Goal: Check status: Check status

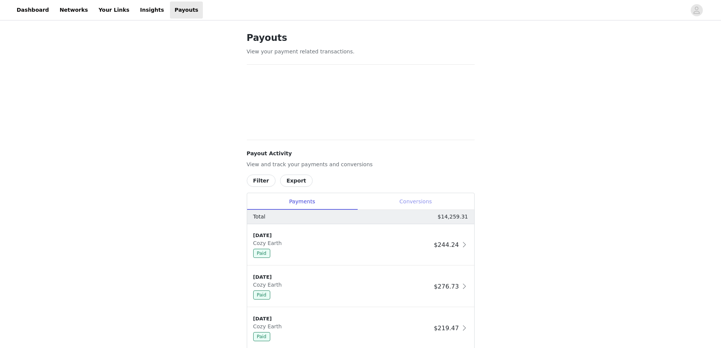
click at [399, 198] on div "Conversions" at bounding box center [415, 201] width 117 height 17
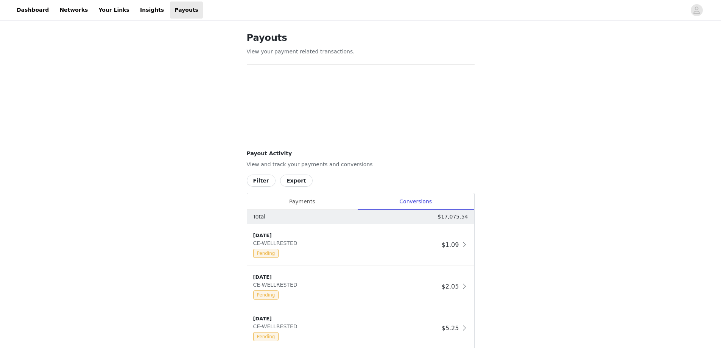
click at [260, 181] on button "Filter" at bounding box center [261, 181] width 29 height 12
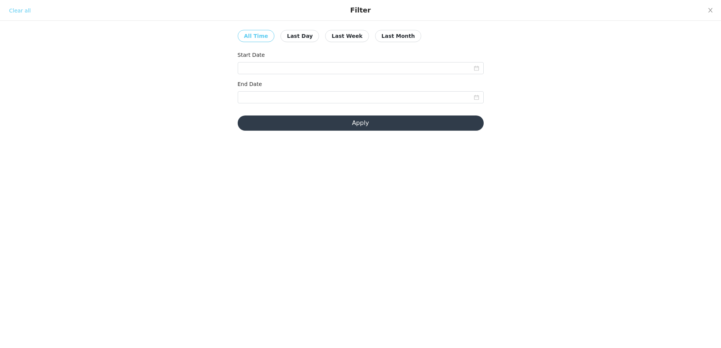
click at [375, 39] on button "Last Month" at bounding box center [398, 36] width 46 height 12
type input "[DATE]"
click at [304, 69] on input "[DATE]" at bounding box center [361, 68] width 246 height 12
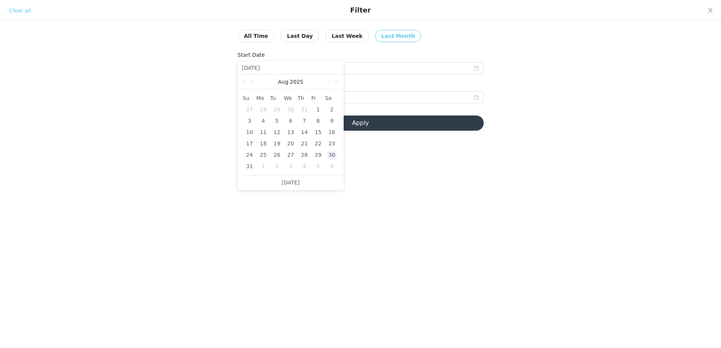
click at [263, 167] on div "1" at bounding box center [263, 166] width 9 height 9
type input "[DATE]"
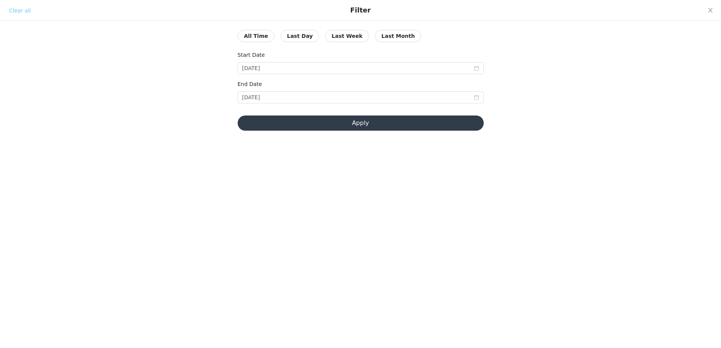
click at [306, 123] on button "Apply" at bounding box center [361, 122] width 246 height 15
